Goal: Task Accomplishment & Management: Complete application form

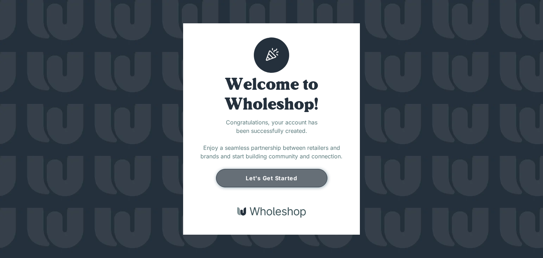
click at [287, 175] on button "Let's Get Started" at bounding box center [271, 178] width 111 height 18
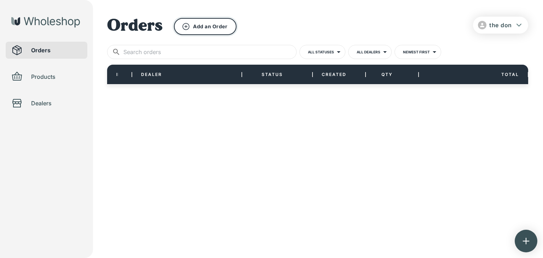
click at [202, 29] on button "Add an Order" at bounding box center [205, 26] width 63 height 17
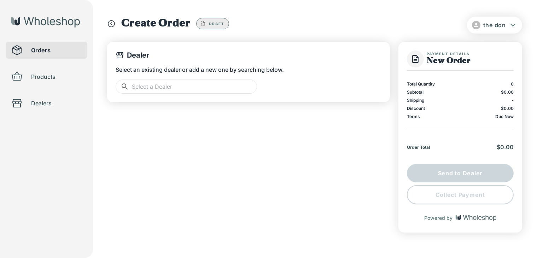
click at [209, 87] on input "text" at bounding box center [194, 87] width 125 height 14
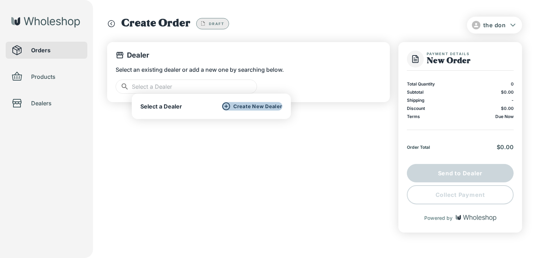
click at [244, 109] on p "Create New Dealer" at bounding box center [257, 106] width 49 height 6
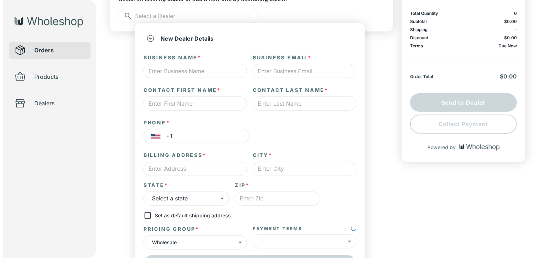
scroll to position [94, 0]
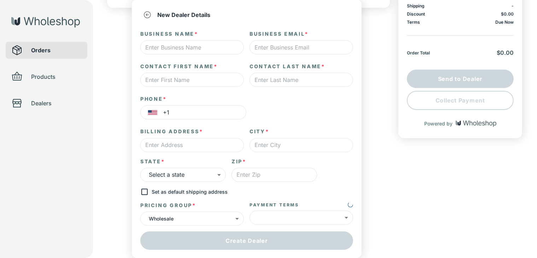
type input "*"
click at [198, 46] on input "text" at bounding box center [192, 47] width 104 height 14
click at [195, 48] on input "text" at bounding box center [192, 47] width 104 height 14
type input "Moja Wellness"
click at [258, 47] on input "text" at bounding box center [302, 47] width 104 height 14
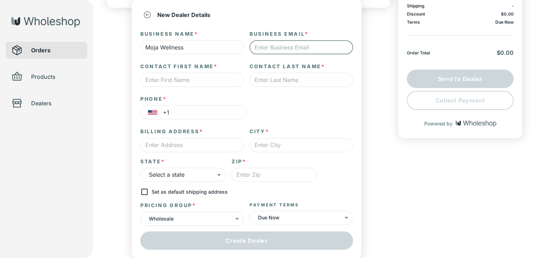
click at [258, 47] on input "text" at bounding box center [302, 47] width 104 height 14
type input "T"
type input "matildaradinson@proton.me"
click at [210, 75] on input "text" at bounding box center [192, 80] width 104 height 14
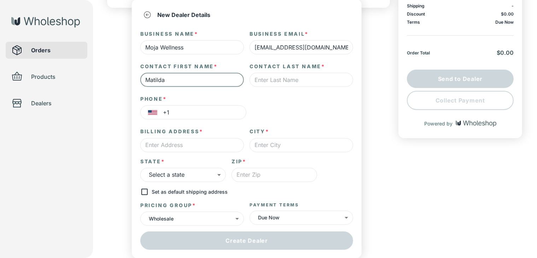
type input "Matilda"
click at [298, 77] on input "text" at bounding box center [302, 80] width 104 height 14
type input "Radinson"
click at [199, 115] on input "+1" at bounding box center [204, 112] width 83 height 14
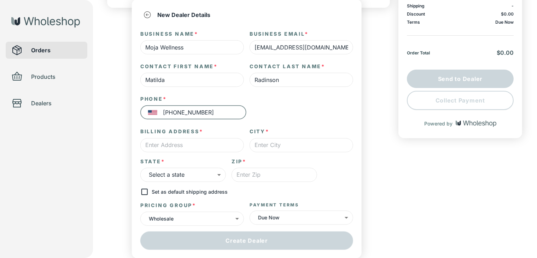
type input "+1 202 741 1634"
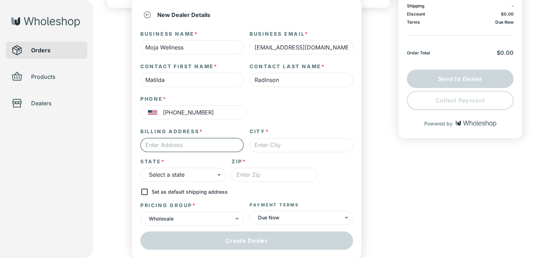
click at [188, 145] on input "text" at bounding box center [192, 145] width 104 height 14
type input "1593 [GEOGRAPHIC_DATA]"
type input "[GEOGRAPHIC_DATA]"
type input "11213"
click at [215, 172] on body "the don Orders Products Dealers Create Order Draft Dealer Select an existing de…" at bounding box center [268, 39] width 537 height 267
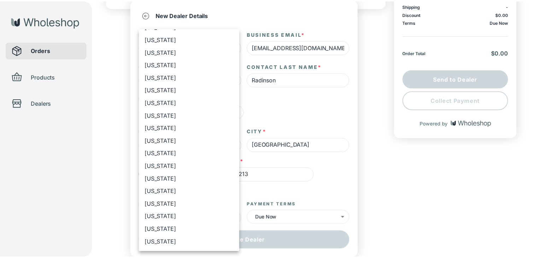
scroll to position [212, 0]
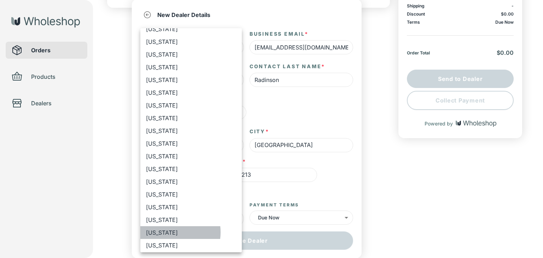
click at [165, 232] on li "New York" at bounding box center [190, 232] width 101 height 13
type input "**"
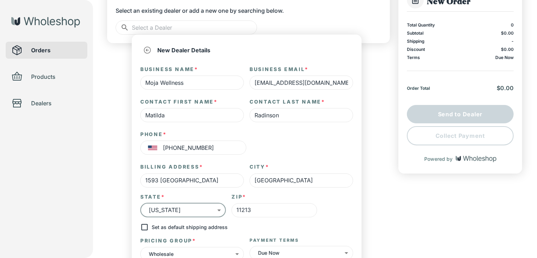
scroll to position [94, 0]
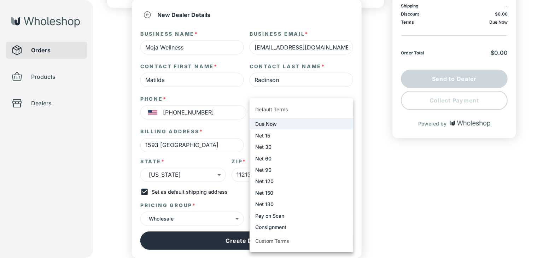
click at [271, 172] on body "the don Orders Products Dealers Create Order Draft Dealer Select an existing de…" at bounding box center [268, 39] width 537 height 267
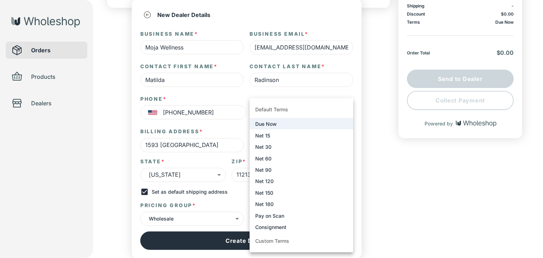
click at [282, 243] on li "Custom Terms" at bounding box center [302, 241] width 104 height 17
click at [269, 239] on li "Custom Terms" at bounding box center [302, 241] width 104 height 17
click at [239, 196] on div at bounding box center [271, 129] width 543 height 258
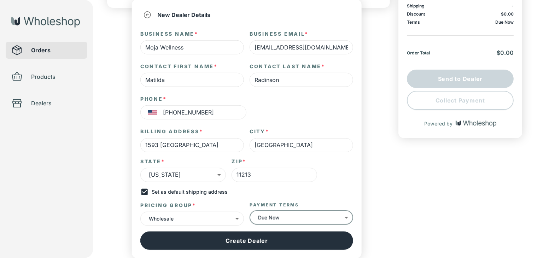
click at [287, 172] on body "the don Orders Products Dealers Create Order Draft Dealer Select an existing de…" at bounding box center [268, 39] width 537 height 267
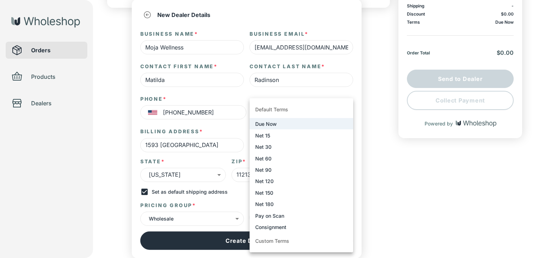
click at [276, 239] on li "Custom Terms" at bounding box center [302, 241] width 104 height 17
click at [276, 241] on li "Custom Terms" at bounding box center [302, 241] width 104 height 17
click at [276, 109] on li "Default Terms" at bounding box center [302, 109] width 104 height 17
click at [277, 135] on li "Net 15" at bounding box center [302, 134] width 104 height 11
type input "****"
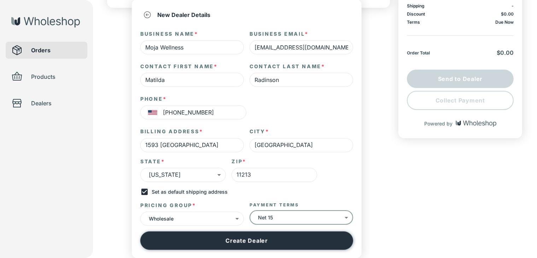
click at [301, 235] on button "Create Dealer" at bounding box center [246, 241] width 213 height 18
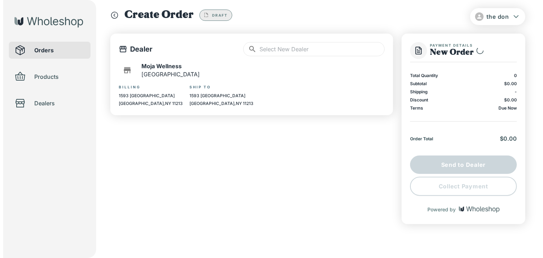
scroll to position [8, 0]
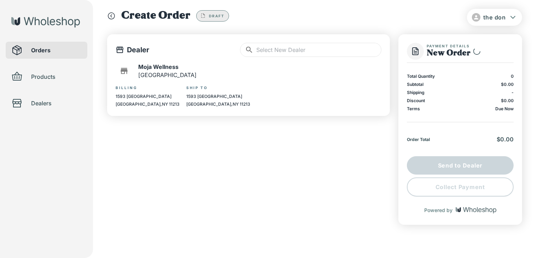
click at [43, 78] on span "Products" at bounding box center [56, 76] width 51 height 8
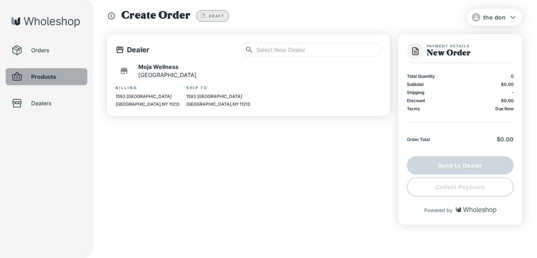
click at [45, 76] on span "Products" at bounding box center [56, 76] width 51 height 8
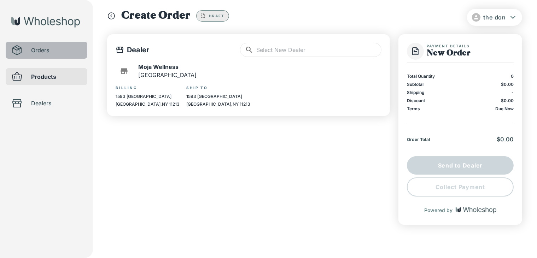
click at [56, 50] on span "Orders" at bounding box center [56, 50] width 51 height 8
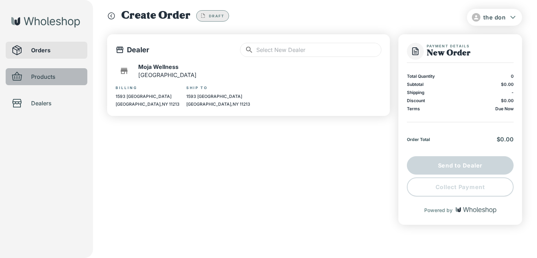
click at [64, 77] on span "Products" at bounding box center [56, 76] width 51 height 8
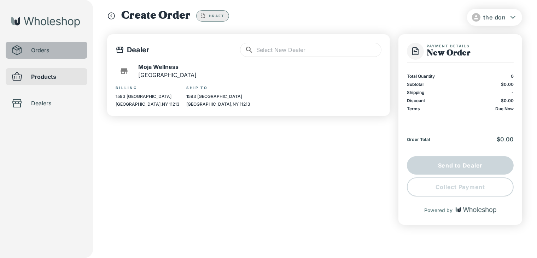
click at [60, 46] on span "Orders" at bounding box center [56, 50] width 51 height 8
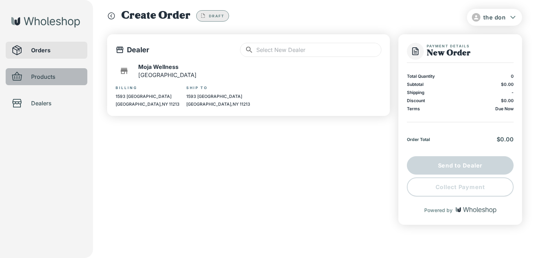
click at [61, 76] on span "Products" at bounding box center [56, 76] width 51 height 8
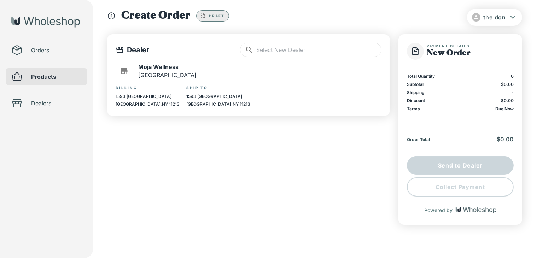
click at [211, 18] on span "Draft" at bounding box center [217, 16] width 16 height 4
click at [195, 87] on p "Ship To" at bounding box center [221, 87] width 71 height 5
click at [38, 54] on span "Orders" at bounding box center [56, 50] width 51 height 8
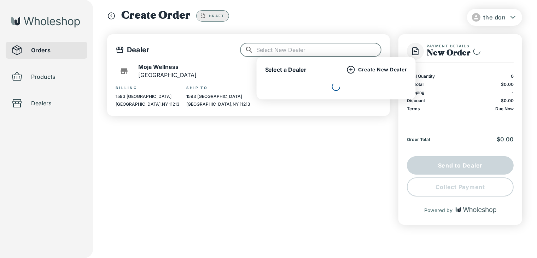
click at [261, 53] on input "text" at bounding box center [318, 50] width 125 height 14
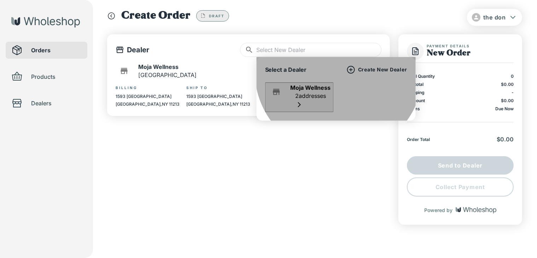
click at [331, 97] on div "Moja Wellness 2 addresses" at bounding box center [299, 97] width 63 height 28
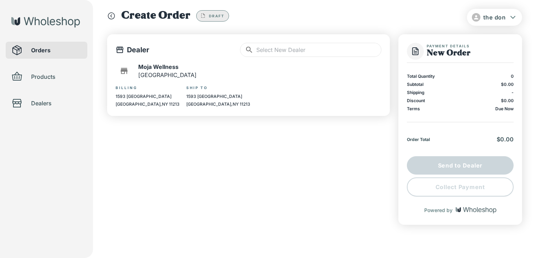
click at [348, 162] on div "Dealer ​ ​ Moja Wellness Brooklyn Billing 1593 Sterling Place Brooklyn , NY 112…" at bounding box center [248, 129] width 283 height 191
click at [46, 77] on span "Products" at bounding box center [56, 76] width 51 height 8
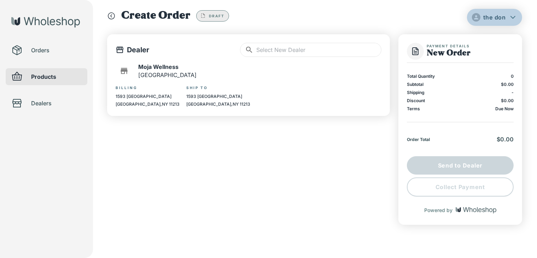
click at [505, 20] on span "the don" at bounding box center [494, 17] width 23 height 7
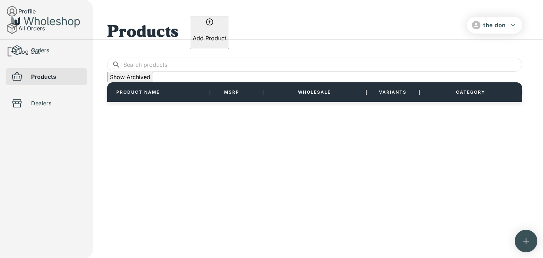
click at [214, 25] on div at bounding box center [271, 129] width 543 height 258
click at [226, 34] on p "Add Product" at bounding box center [210, 38] width 34 height 8
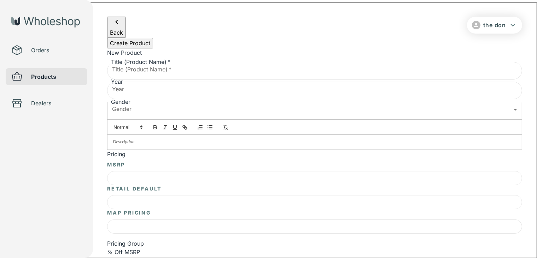
click at [200, 80] on input "Title (Product Name)   *" at bounding box center [314, 70] width 415 height 20
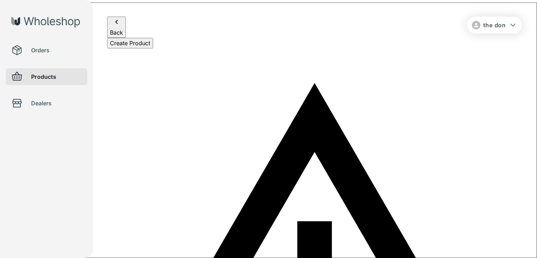
type input "Recovery Program"
type input "2025"
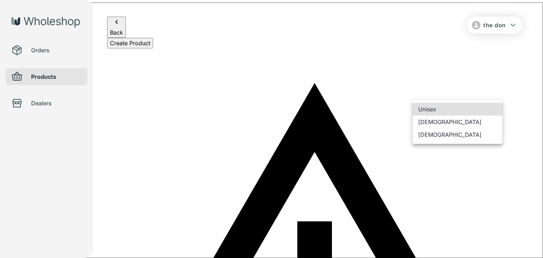
click at [436, 114] on li "Unisex" at bounding box center [458, 109] width 90 height 13
type input "******"
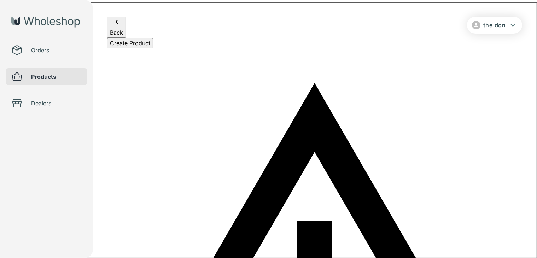
type input "$10.00"
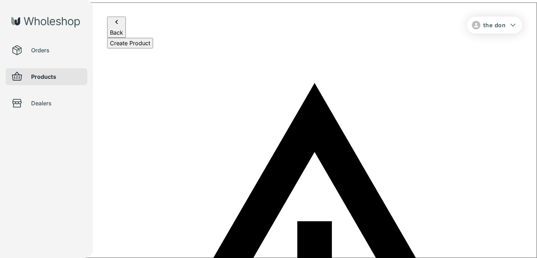
type input "$5.00"
type input "$1.00"
type input "$0.50"
type input "$0.00"
type input "$1.00"
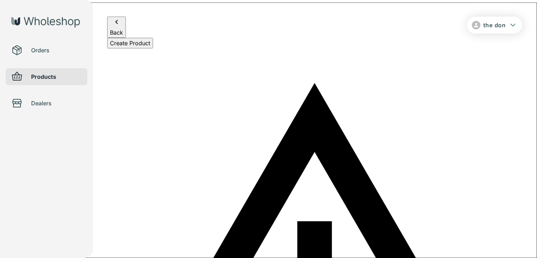
type input "$0.50"
type input "$11.00"
type input "$5.50"
type input "$110.00"
type input "$55.00"
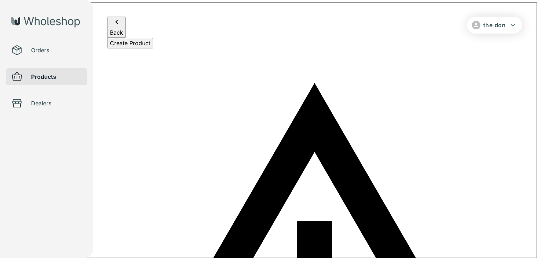
type input "$110.00"
type input "$0.00"
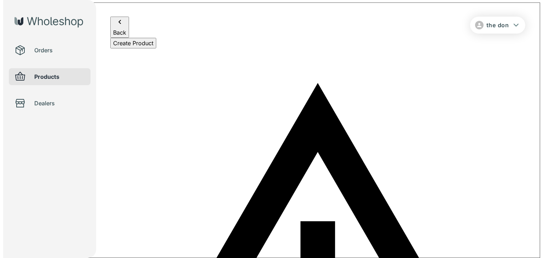
scroll to position [71, 0]
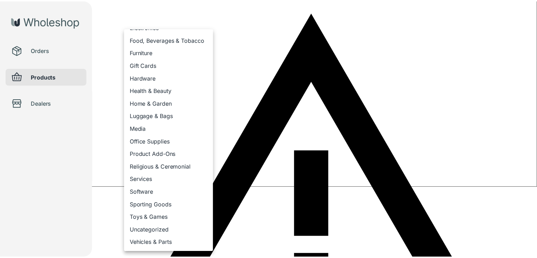
scroll to position [16, 0]
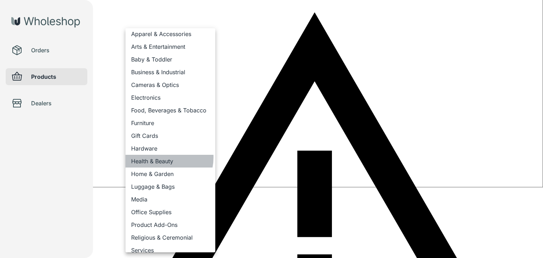
click at [160, 157] on li "Health & Beauty" at bounding box center [170, 161] width 90 height 13
type input "**********"
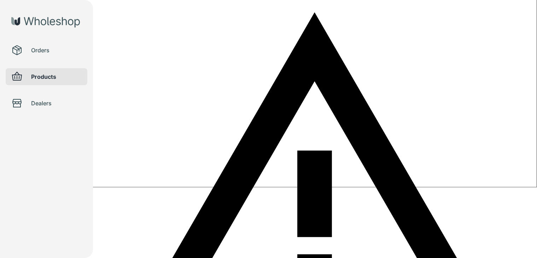
scroll to position [106, 0]
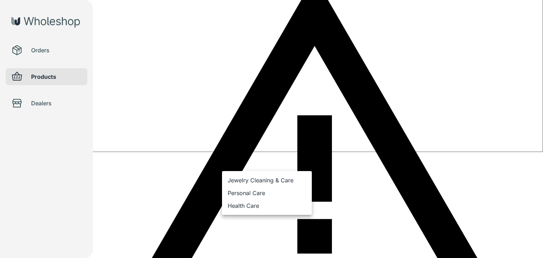
click at [255, 194] on li "Personal Care" at bounding box center [267, 193] width 90 height 13
type input "**********"
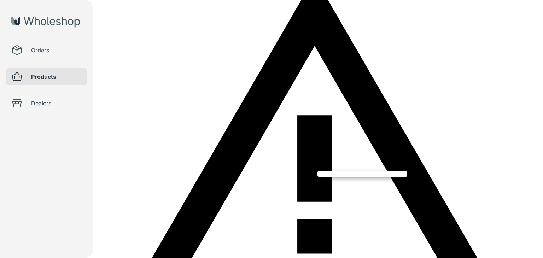
click at [240, 186] on div at bounding box center [271, 129] width 543 height 258
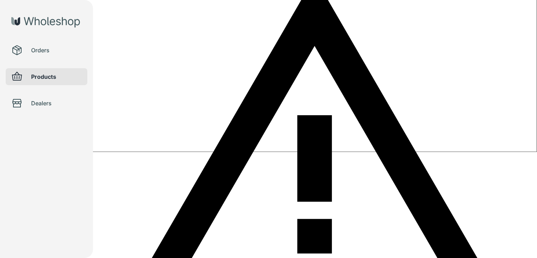
type input "$10.00"
type input "**********"
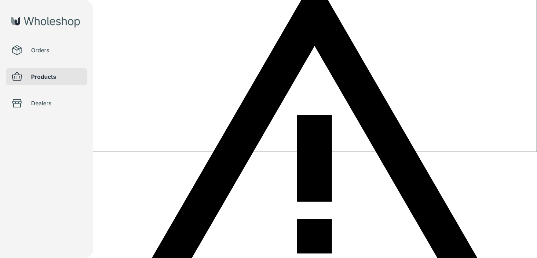
type input "$1.00"
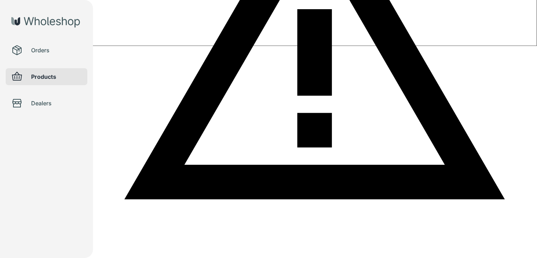
scroll to position [0, 0]
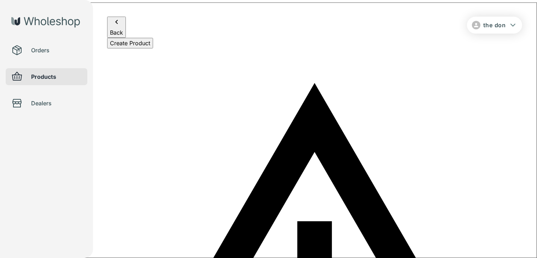
click at [153, 47] on button "Create Product" at bounding box center [130, 43] width 46 height 11
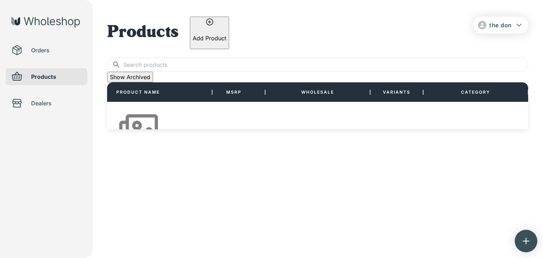
click at [226, 34] on p "Add Product" at bounding box center [210, 38] width 34 height 8
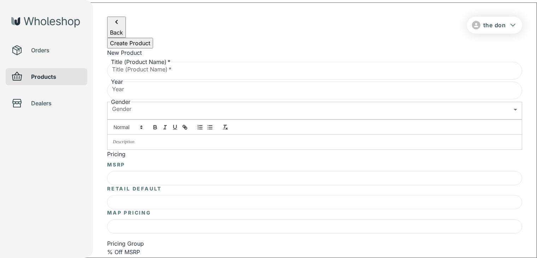
click at [206, 80] on input "Title (Product Name)   *" at bounding box center [314, 70] width 415 height 20
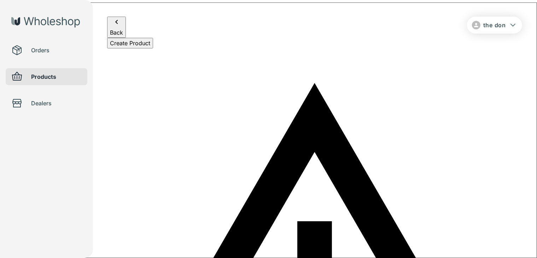
type input "Meditation Guide full Program"
type input "2025"
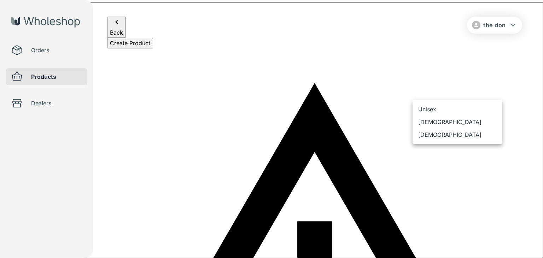
click at [421, 111] on li "Unisex" at bounding box center [458, 109] width 90 height 13
type input "******"
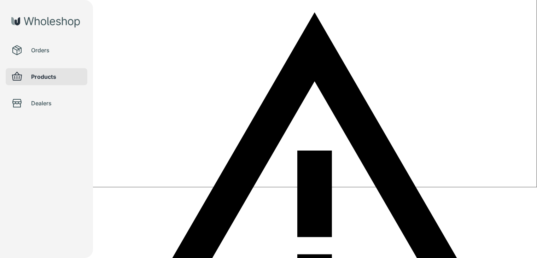
scroll to position [106, 0]
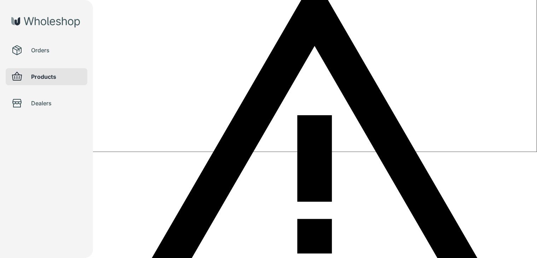
type input "$1.00"
type input "$0.50"
type input "$18.00"
type input "$9.00"
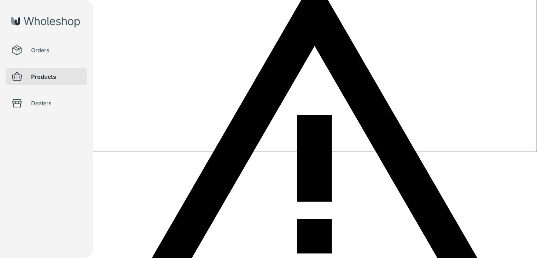
type input "$184.00"
type input "$92.00"
type input "$18.00"
type input "$9.00"
type input "$1.00"
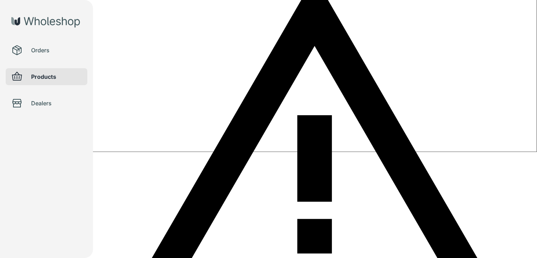
type input "$0.50"
type input "$16.00"
type input "$8.00"
type input "$164.00"
type input "$82.00"
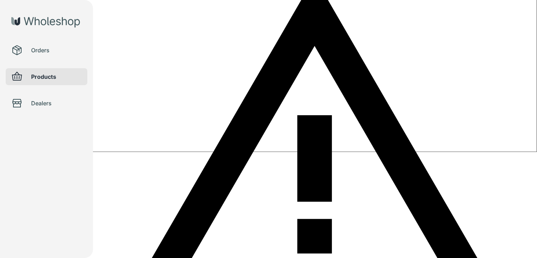
type input "$16.00"
type input "$8.00"
type input "$1.00"
type input "$0.50"
type input "$15.00"
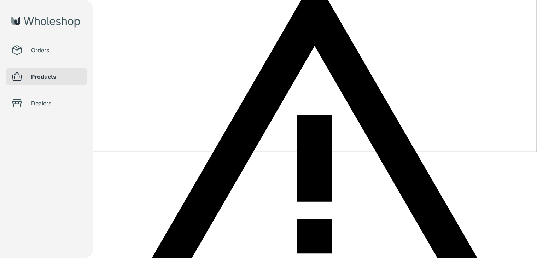
type input "$7.50"
type input "$154.00"
type input "$77.00"
type input "$154.00"
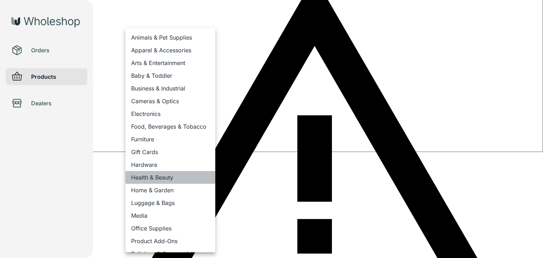
click at [181, 178] on li "Health & Beauty" at bounding box center [170, 177] width 90 height 13
type input "**********"
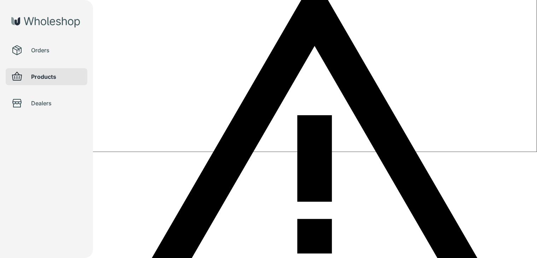
scroll to position [0, 0]
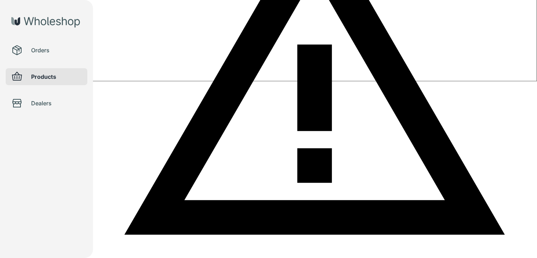
scroll to position [35, 0]
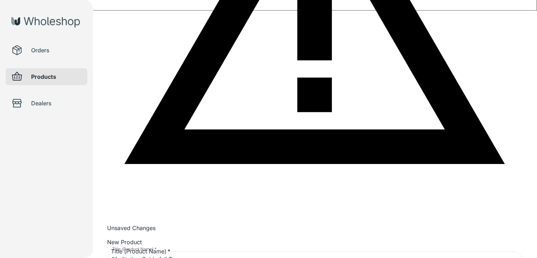
scroll to position [141, 0]
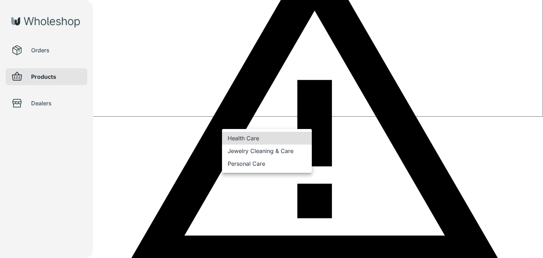
click at [257, 167] on li "Personal Care" at bounding box center [267, 163] width 90 height 13
type input "**********"
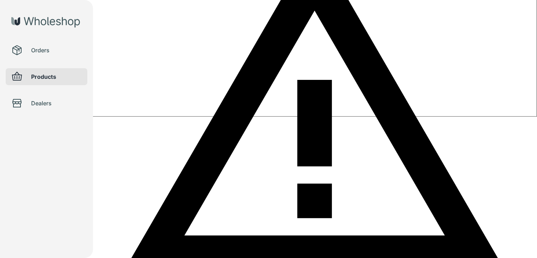
scroll to position [0, 0]
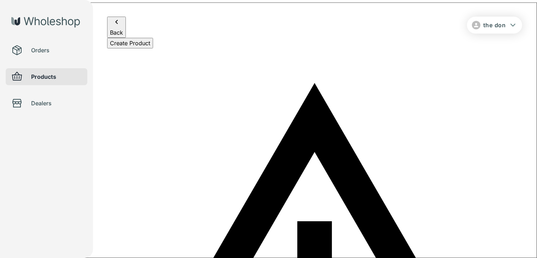
click at [134, 43] on button "Create Product" at bounding box center [130, 43] width 46 height 11
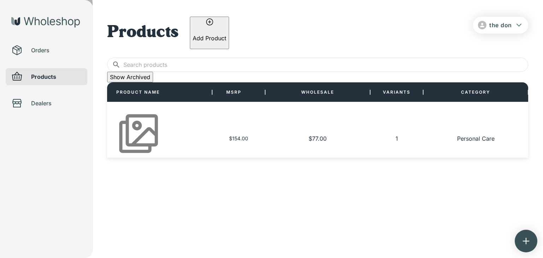
click at [226, 34] on p "Add Product" at bounding box center [210, 38] width 34 height 8
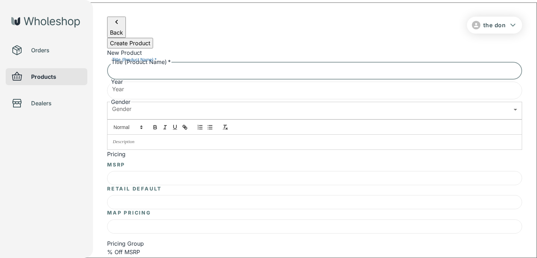
click at [209, 80] on input "Title (Product Name)   *" at bounding box center [314, 70] width 415 height 20
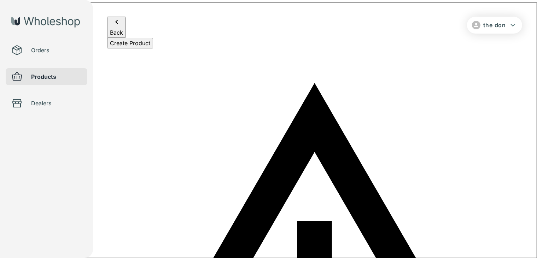
type input "Premium counselling package"
type input "2025"
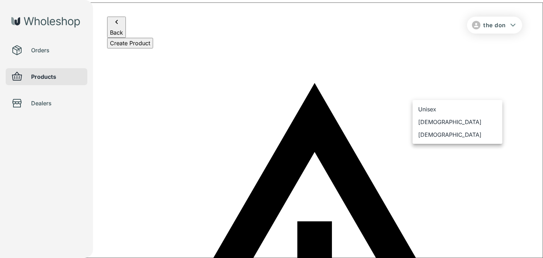
click at [431, 109] on li "Unisex" at bounding box center [458, 109] width 90 height 13
type input "******"
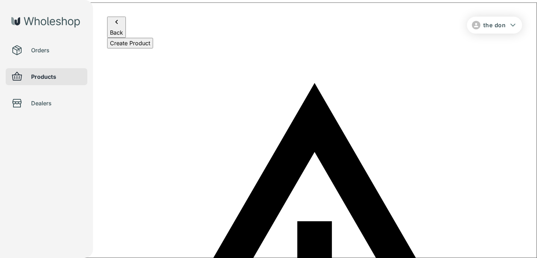
type input "$1.00"
type input "$0.50"
type input "$199.00"
type input "$99.50"
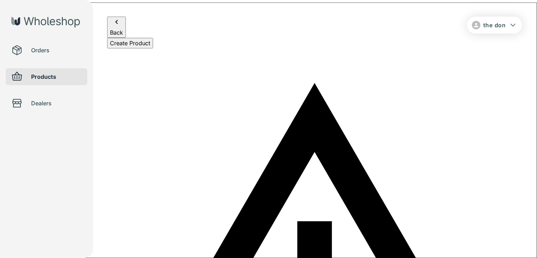
scroll to position [71, 0]
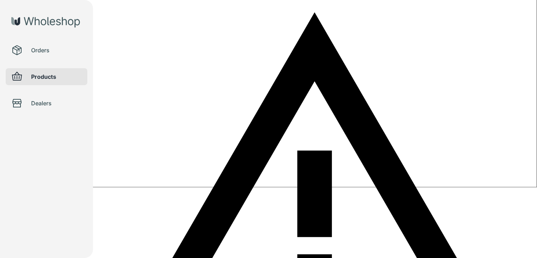
type input "$199.00"
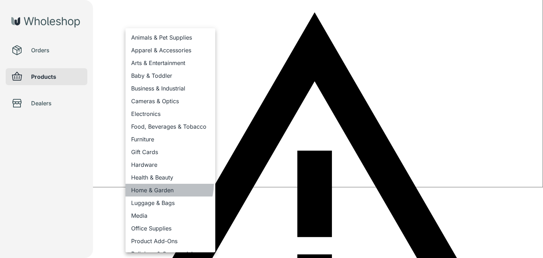
click at [159, 184] on li "Home & Garden" at bounding box center [170, 190] width 90 height 13
type input "**********"
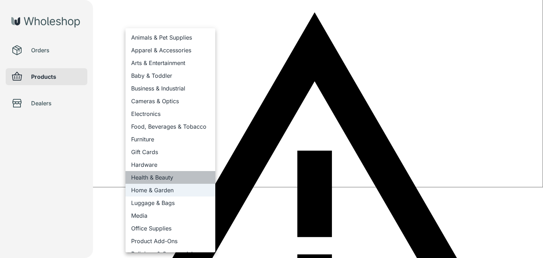
click at [178, 180] on li "Health & Beauty" at bounding box center [170, 177] width 90 height 13
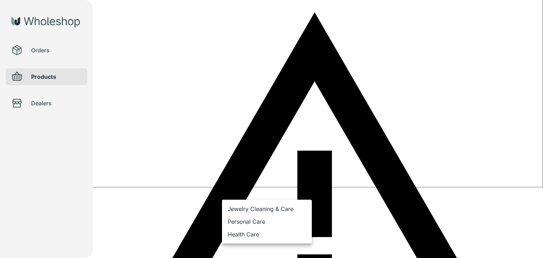
drag, startPoint x: 262, startPoint y: 235, endPoint x: 271, endPoint y: 221, distance: 17.2
click at [262, 235] on li "Health Care" at bounding box center [267, 234] width 90 height 13
type input "**********"
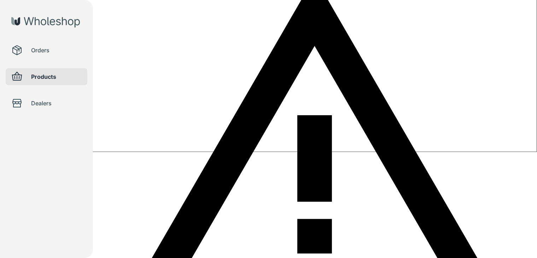
scroll to position [0, 0]
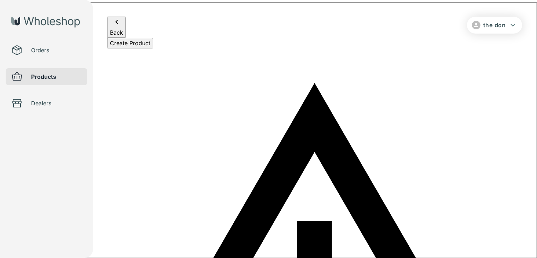
click at [147, 44] on button "Create Product" at bounding box center [130, 43] width 46 height 11
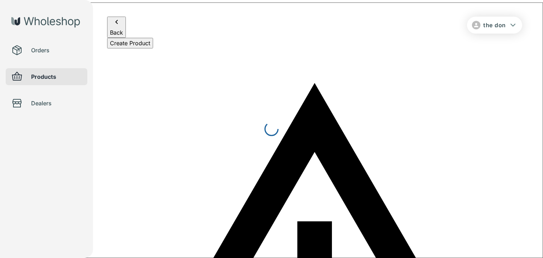
type input "**********"
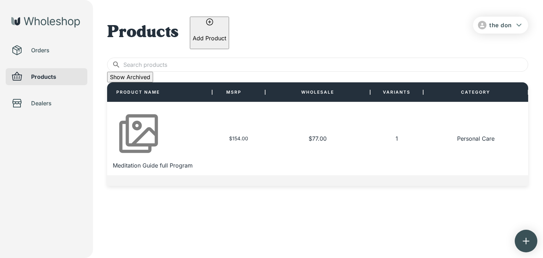
click at [56, 53] on span "Orders" at bounding box center [56, 50] width 51 height 8
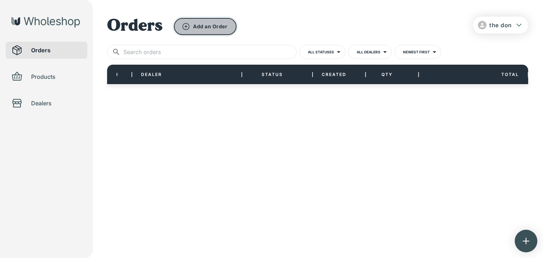
click at [206, 30] on button "Add an Order" at bounding box center [205, 26] width 63 height 17
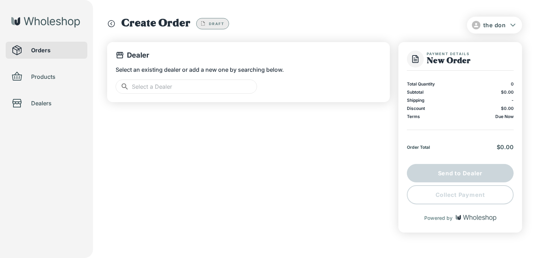
click at [201, 86] on input "text" at bounding box center [194, 87] width 125 height 14
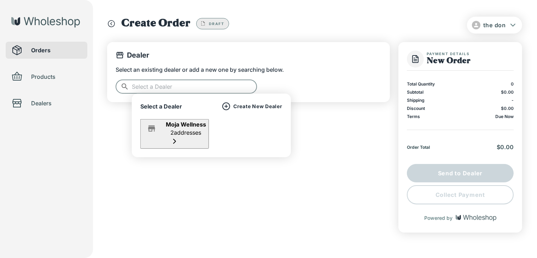
click at [203, 127] on div "Moja Wellness 2 addresses" at bounding box center [186, 129] width 40 height 16
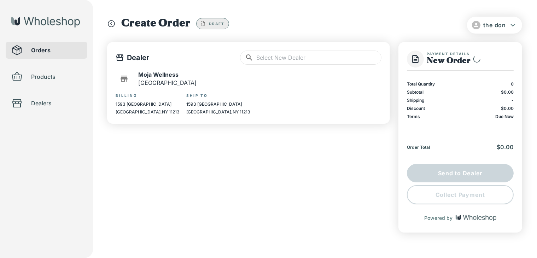
click at [180, 81] on div "Moja Wellness Brooklyn" at bounding box center [249, 78] width 266 height 17
click at [160, 80] on p "[GEOGRAPHIC_DATA]" at bounding box center [167, 82] width 58 height 8
click at [180, 95] on p "Billing" at bounding box center [151, 95] width 71 height 5
drag, startPoint x: 221, startPoint y: 106, endPoint x: 227, endPoint y: 104, distance: 7.0
click at [221, 106] on p "1593 [GEOGRAPHIC_DATA]" at bounding box center [221, 104] width 71 height 6
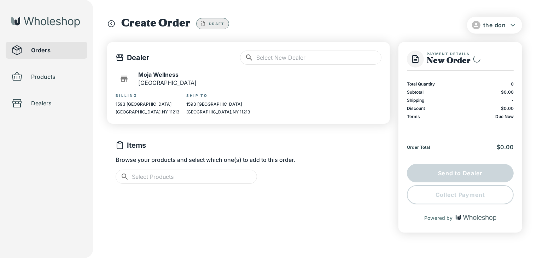
click at [177, 179] on input "text" at bounding box center [194, 177] width 125 height 14
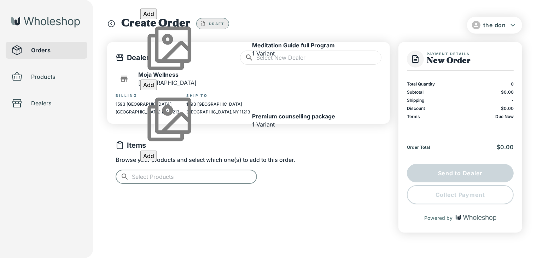
click at [157, 19] on button "Add" at bounding box center [148, 13] width 17 height 11
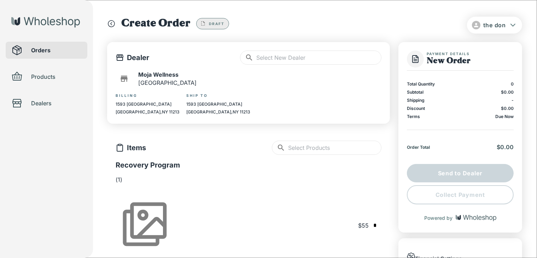
type input "*"
click at [305, 149] on input "text" at bounding box center [334, 148] width 93 height 14
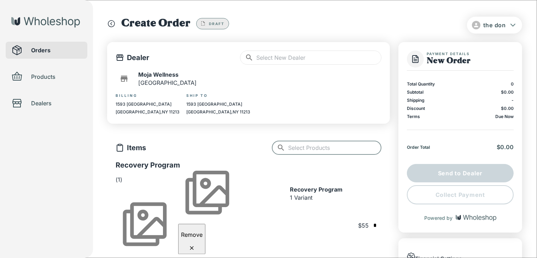
click at [286, 114] on div "Billing 1593 Sterling Place Brooklyn , NY 11213 Ship To 1593 Sterling Place Bro…" at bounding box center [249, 104] width 266 height 22
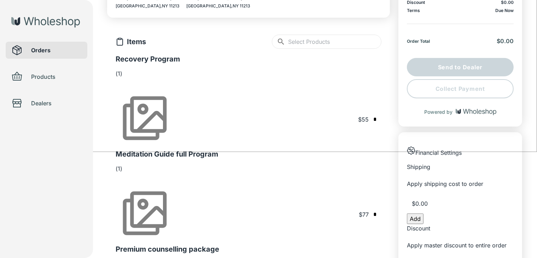
scroll to position [71, 0]
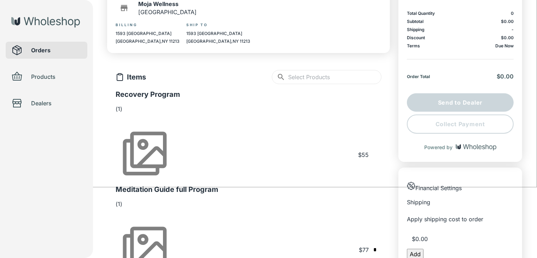
click at [372, 150] on input "text" at bounding box center [375, 154] width 7 height 9
type input "*"
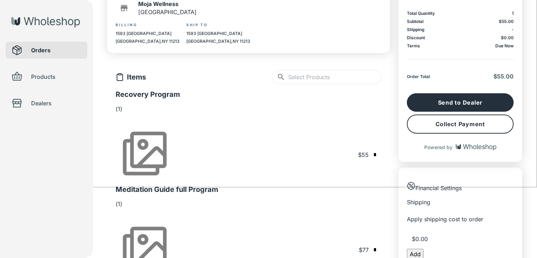
type input "*"
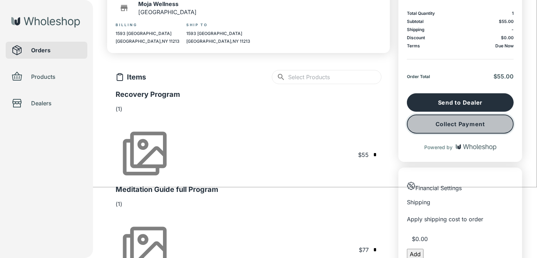
click at [445, 125] on button "Collect Payment" at bounding box center [460, 124] width 107 height 19
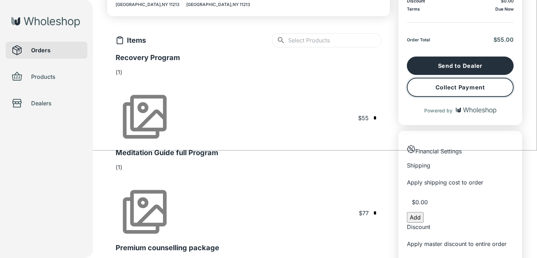
scroll to position [72, 0]
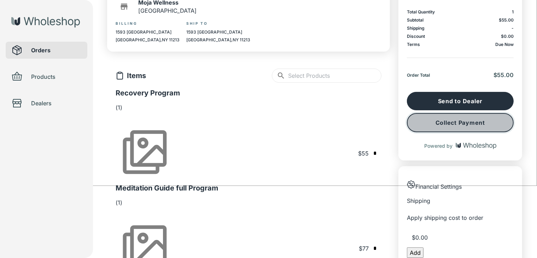
click at [463, 124] on button "Collect Payment" at bounding box center [460, 122] width 107 height 19
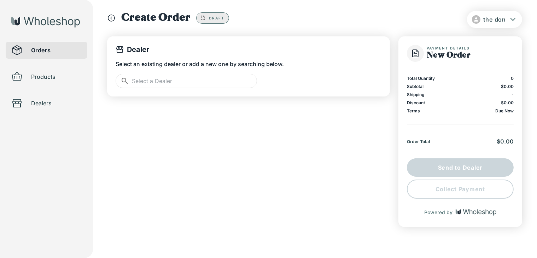
scroll to position [8, 0]
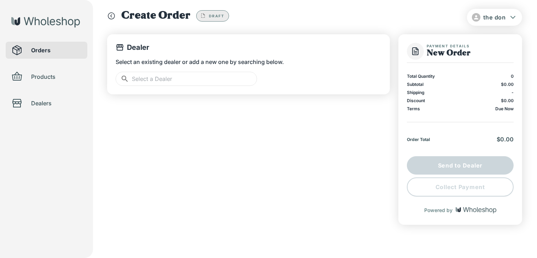
click at [221, 80] on input "text" at bounding box center [194, 79] width 125 height 14
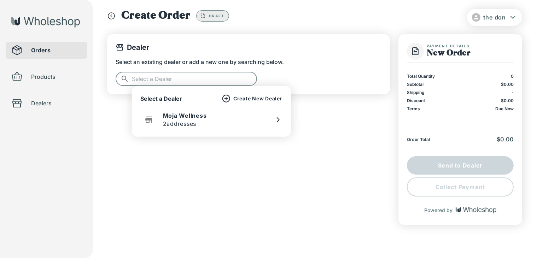
click at [211, 117] on div "Moja Wellness 2 addresses" at bounding box center [211, 119] width 142 height 17
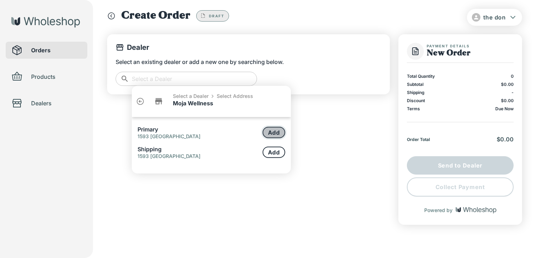
click at [274, 133] on button "Add" at bounding box center [274, 132] width 23 height 11
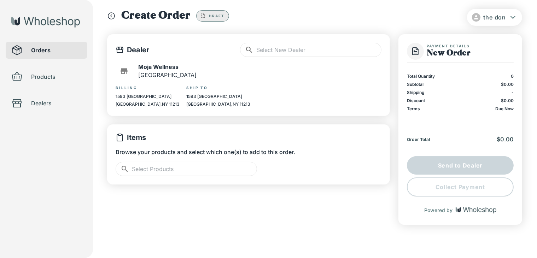
click at [186, 167] on input "text" at bounding box center [194, 169] width 125 height 14
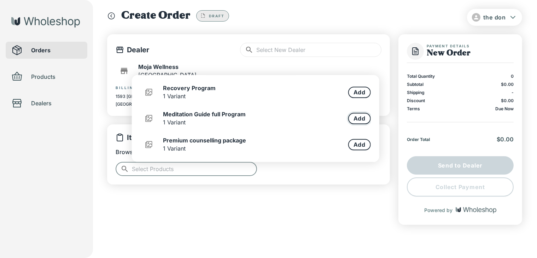
click at [359, 116] on button "Add" at bounding box center [359, 118] width 23 height 11
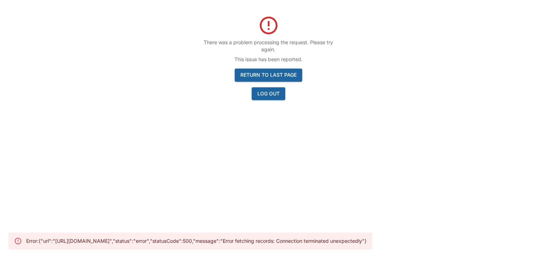
scroll to position [23, 0]
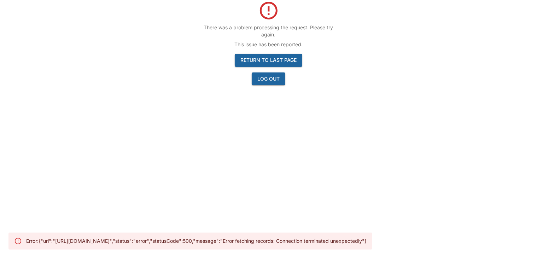
click at [280, 60] on button "Return to last page" at bounding box center [269, 60] width 68 height 13
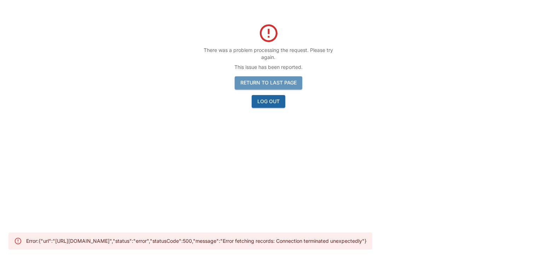
click at [278, 80] on button "Return to last page" at bounding box center [269, 82] width 68 height 13
click at [269, 101] on button "Log Out" at bounding box center [269, 101] width 34 height 13
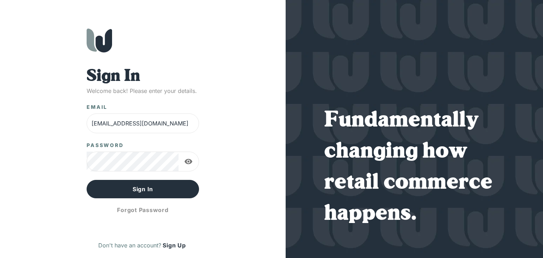
click at [190, 162] on icon "button" at bounding box center [189, 161] width 8 height 5
click at [190, 162] on icon "button" at bounding box center [189, 161] width 8 height 7
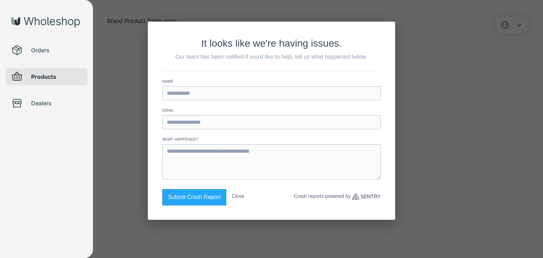
click at [235, 197] on button "Close" at bounding box center [238, 196] width 13 height 14
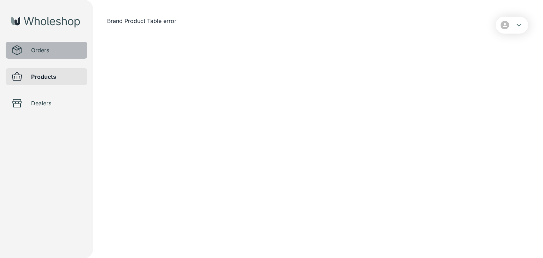
click at [39, 47] on span "Orders" at bounding box center [56, 50] width 51 height 8
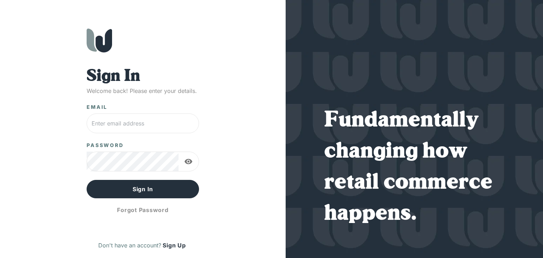
type input "[EMAIL_ADDRESS][DOMAIN_NAME]"
